Goal: Information Seeking & Learning: Learn about a topic

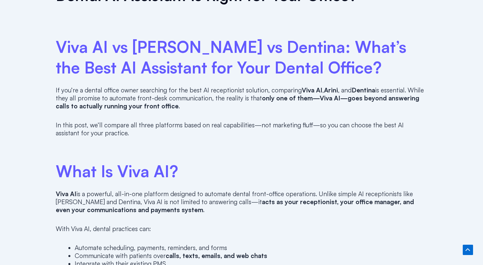
scroll to position [376, 0]
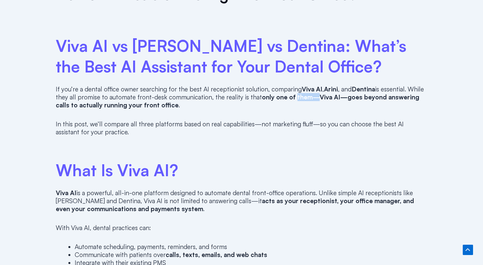
drag, startPoint x: 292, startPoint y: 96, endPoint x: 313, endPoint y: 96, distance: 20.9
click at [313, 96] on strong "only one of them—Viva AI—goes beyond answering calls to actually running your f…" at bounding box center [238, 101] width 364 height 16
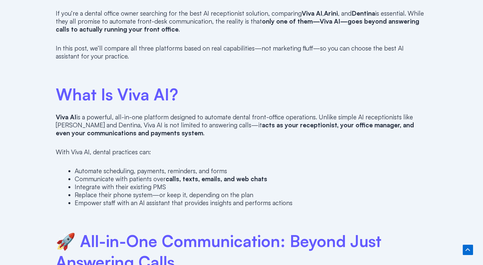
scroll to position [453, 0]
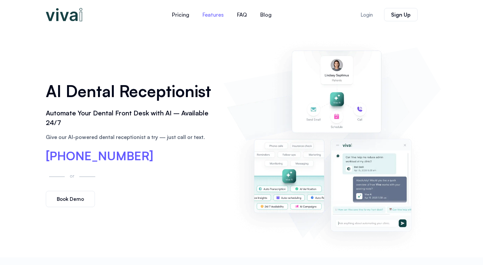
click at [222, 16] on link "Features" at bounding box center [213, 15] width 35 height 16
click at [267, 16] on link "Blog" at bounding box center [266, 15] width 25 height 16
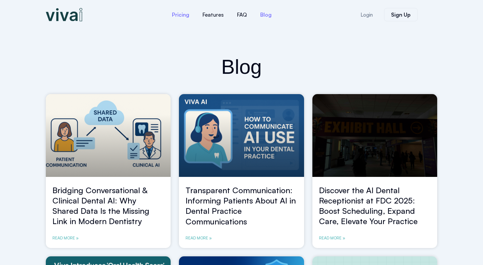
click at [185, 16] on link "Pricing" at bounding box center [180, 15] width 31 height 16
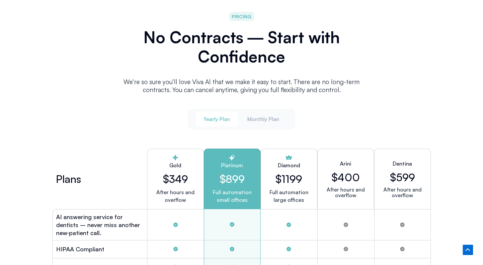
scroll to position [1702, 0]
